Goal: Task Accomplishment & Management: Use online tool/utility

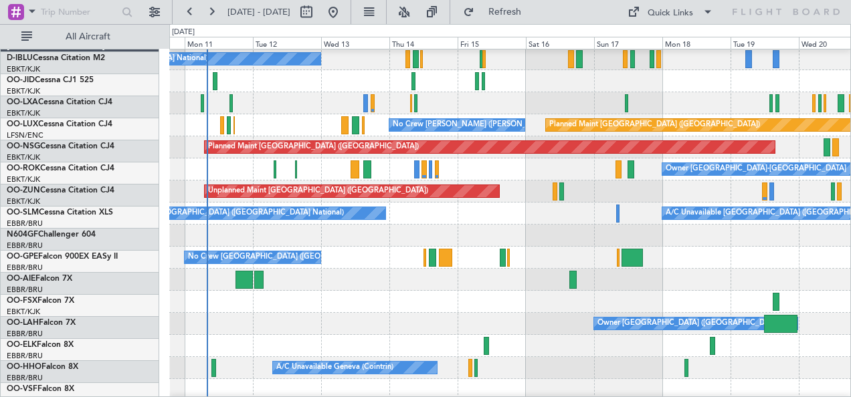
scroll to position [23, 0]
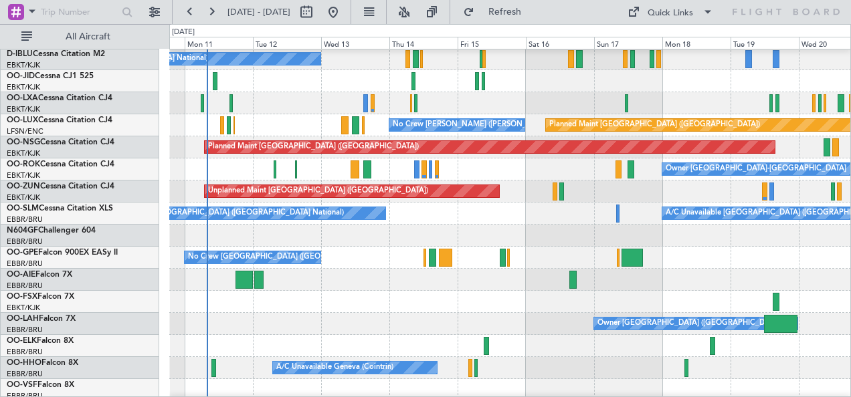
click at [330, 249] on div "No Crew [GEOGRAPHIC_DATA] ([GEOGRAPHIC_DATA] National)" at bounding box center [510, 258] width 682 height 22
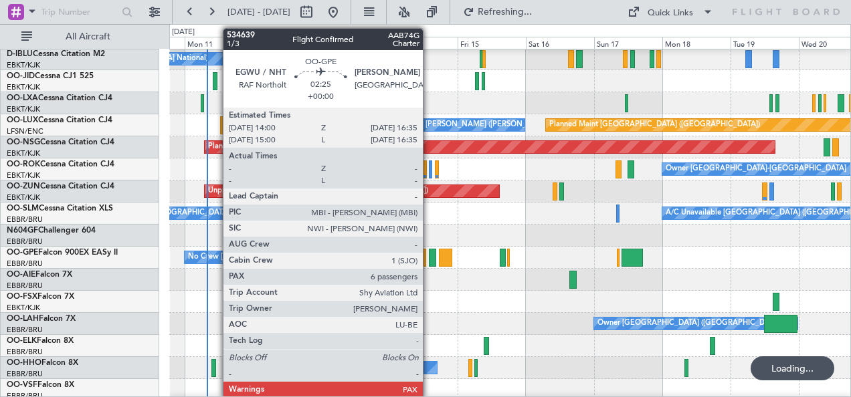
click at [429, 256] on div at bounding box center [432, 258] width 7 height 18
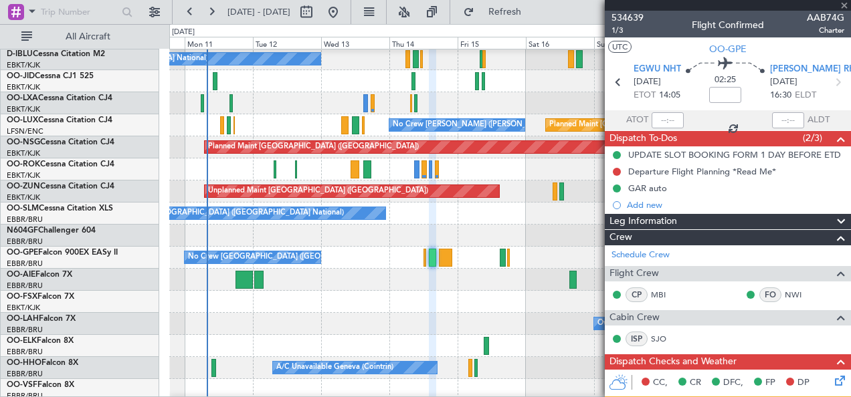
scroll to position [268, 0]
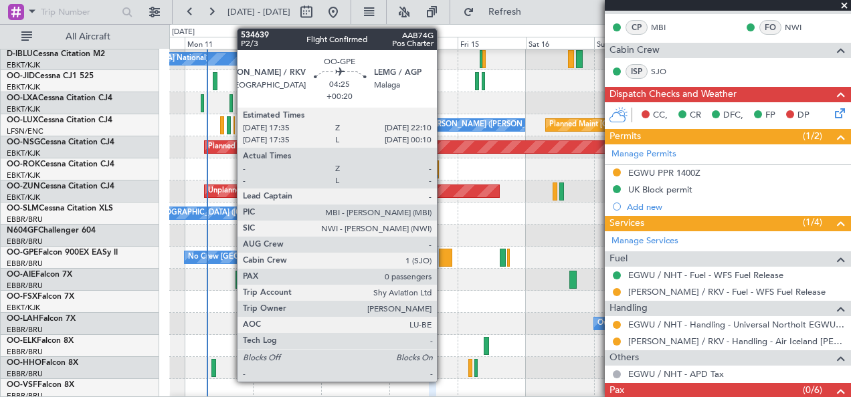
click at [444, 252] on div at bounding box center [445, 258] width 13 height 18
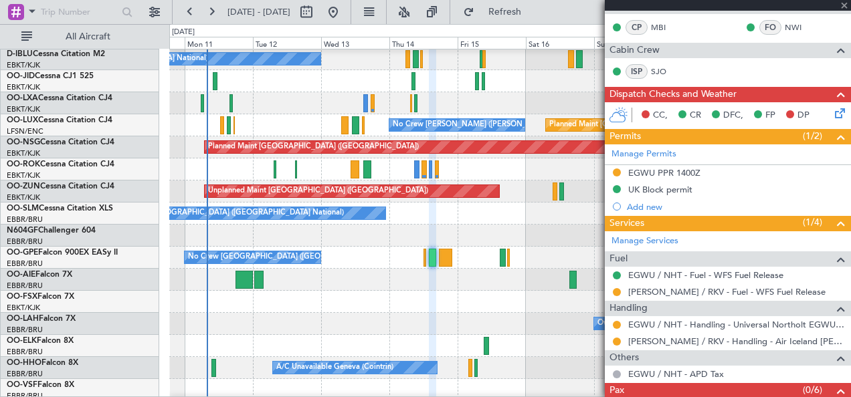
type input "+00:20"
type input "0"
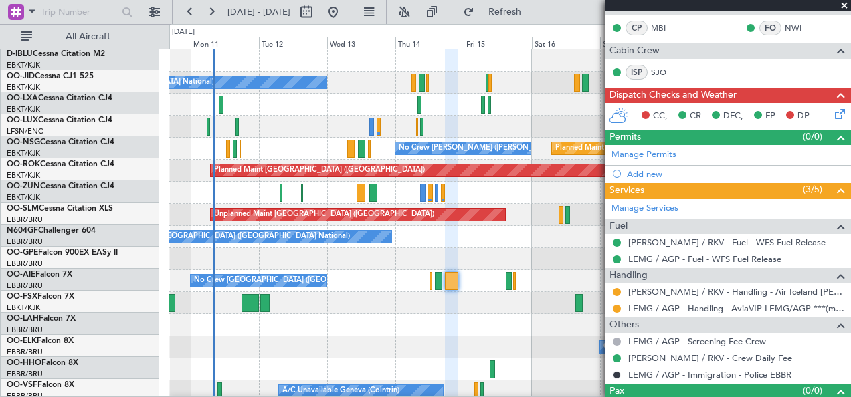
scroll to position [0, 0]
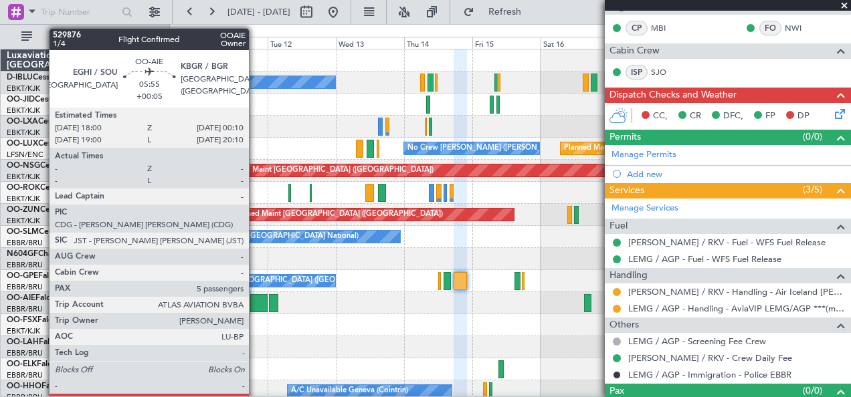
click at [256, 302] on div at bounding box center [259, 303] width 18 height 18
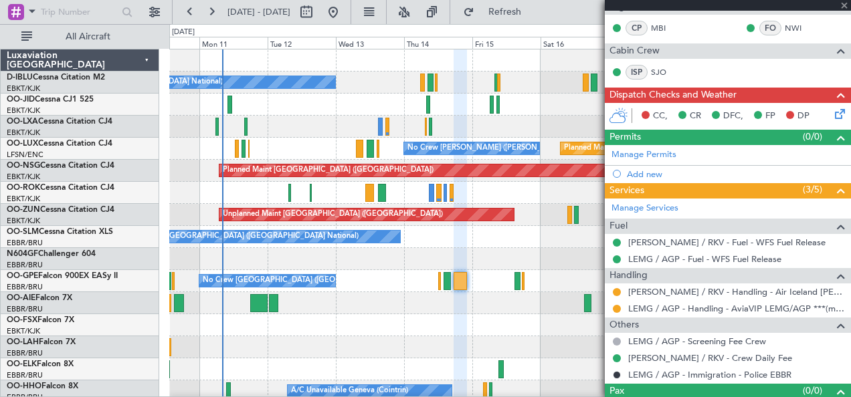
type input "+00:05"
type input "5"
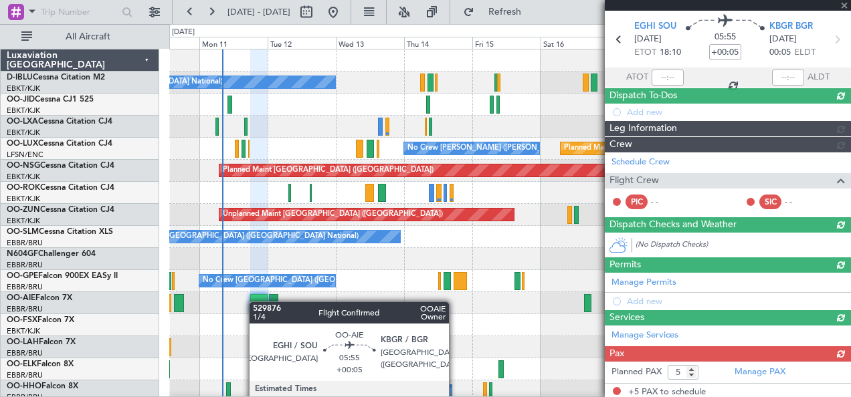
scroll to position [284, 0]
